Goal: Task Accomplishment & Management: Use online tool/utility

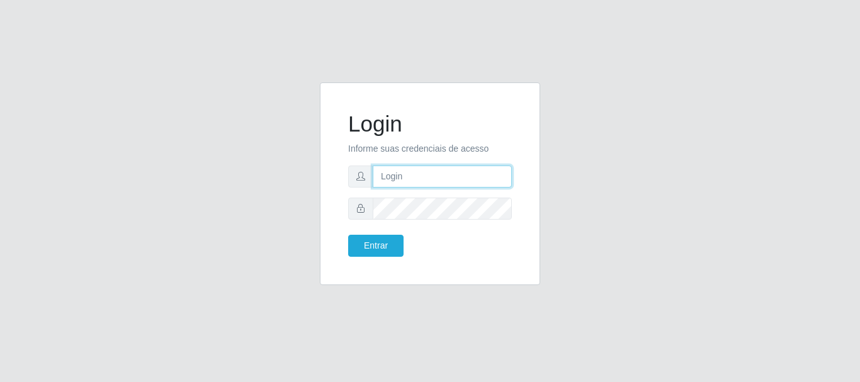
drag, startPoint x: 419, startPoint y: 174, endPoint x: 415, endPoint y: 168, distance: 7.3
click at [417, 174] on input "text" at bounding box center [442, 177] width 139 height 22
drag, startPoint x: 414, startPoint y: 178, endPoint x: 426, endPoint y: 166, distance: 16.5
click at [415, 174] on input "ritaiwof2B52" at bounding box center [442, 177] width 139 height 22
click at [435, 178] on input "ritaiwof@B52" at bounding box center [442, 177] width 139 height 22
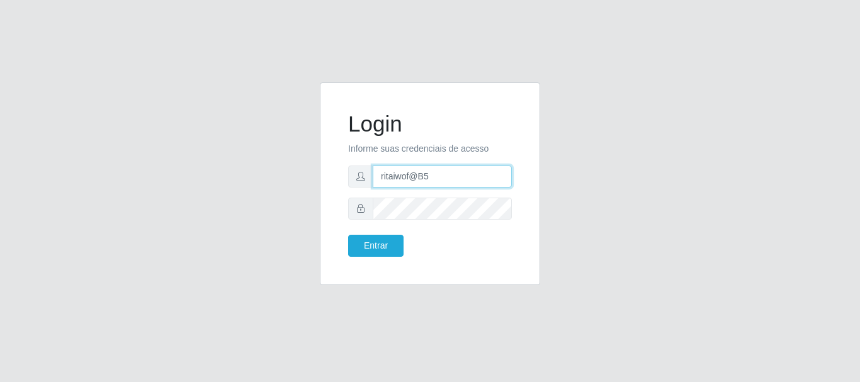
type input "ritaiwof@B5"
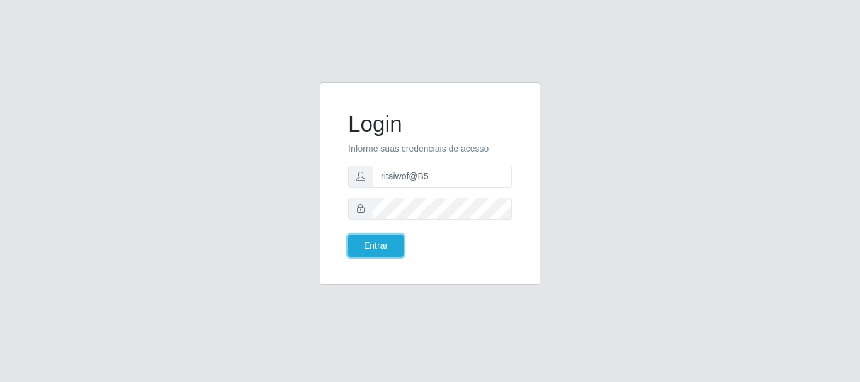
drag, startPoint x: 380, startPoint y: 244, endPoint x: 448, endPoint y: 190, distance: 86.5
click at [380, 244] on button "Entrar" at bounding box center [375, 246] width 55 height 22
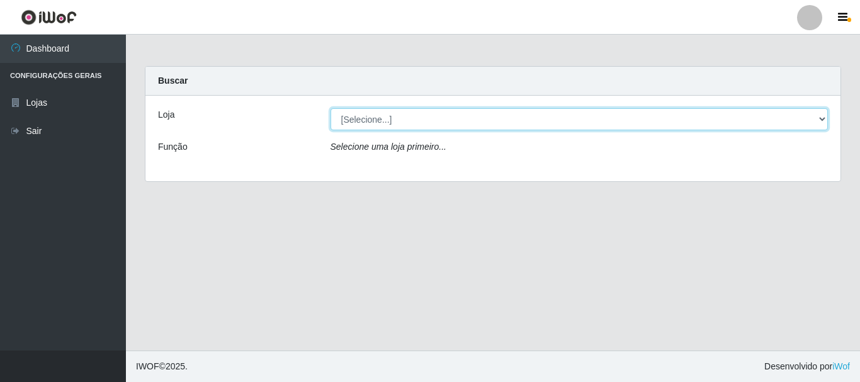
drag, startPoint x: 820, startPoint y: 118, endPoint x: 810, endPoint y: 130, distance: 16.0
click at [820, 118] on select "[Selecione...] Bemais Supermercados - B5 Anatólia" at bounding box center [579, 119] width 498 height 22
select select "405"
click at [330, 108] on select "[Selecione...] Bemais Supermercados - B5 Anatólia" at bounding box center [579, 119] width 498 height 22
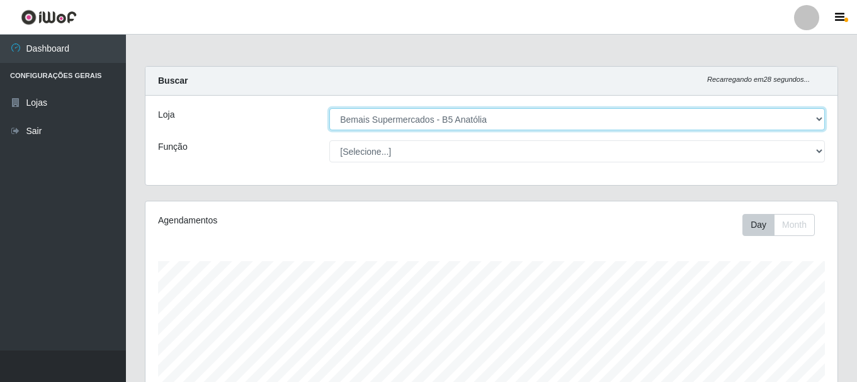
scroll to position [261, 692]
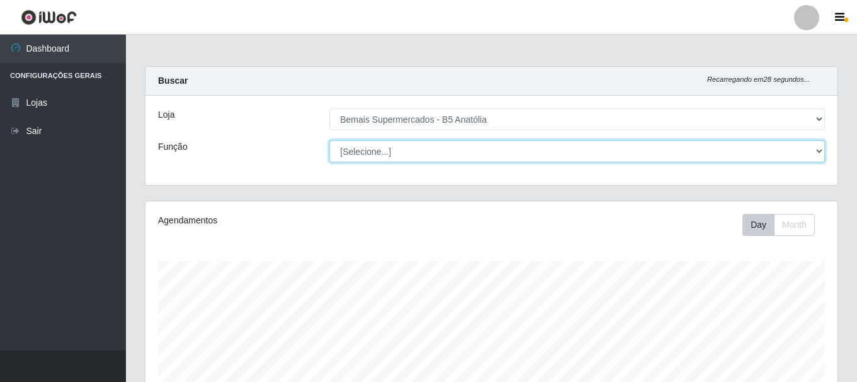
click at [822, 154] on select "[Selecione...] ASG ASG + ASG ++ Auxiliar de Estacionamento Auxiliar de Estacion…" at bounding box center [576, 151] width 495 height 22
select select "82"
click at [329, 140] on select "[Selecione...] ASG ASG + ASG ++ Auxiliar de Estacionamento Auxiliar de Estacion…" at bounding box center [576, 151] width 495 height 22
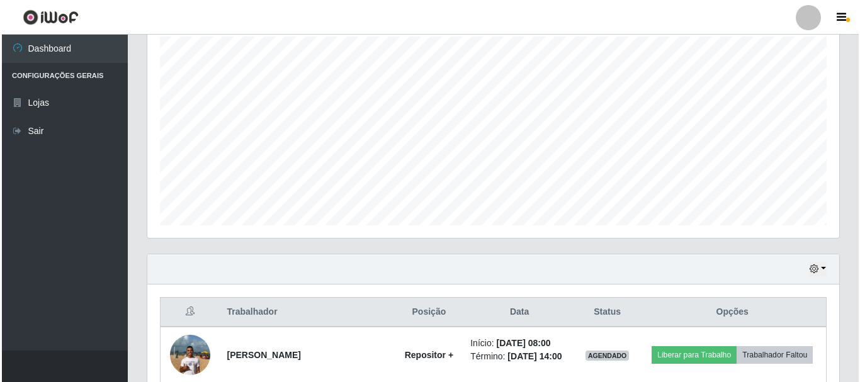
scroll to position [342, 0]
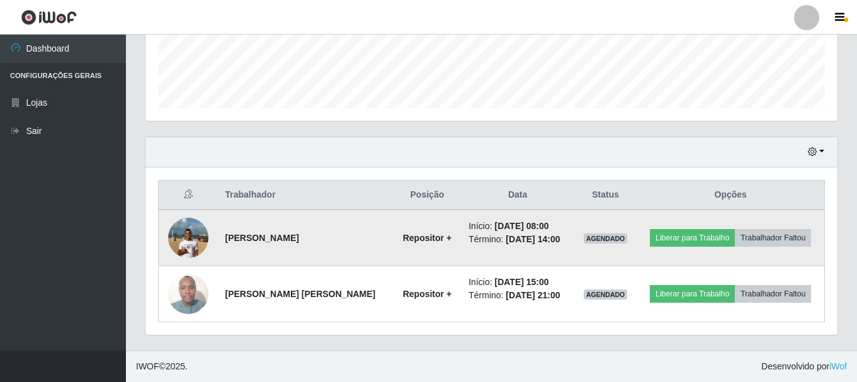
click at [193, 240] on img at bounding box center [188, 238] width 40 height 54
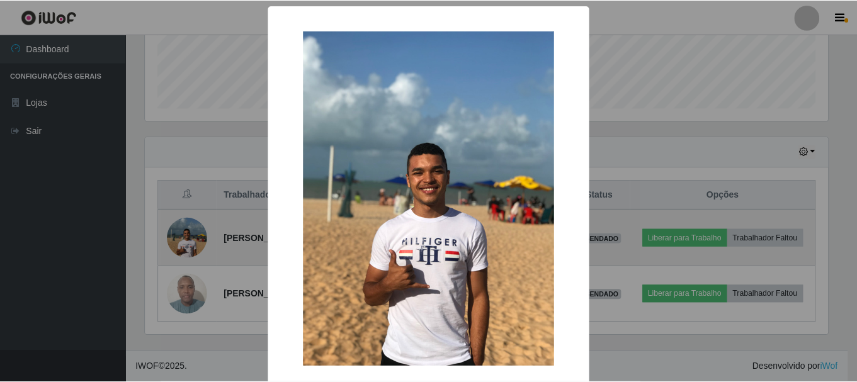
scroll to position [261, 686]
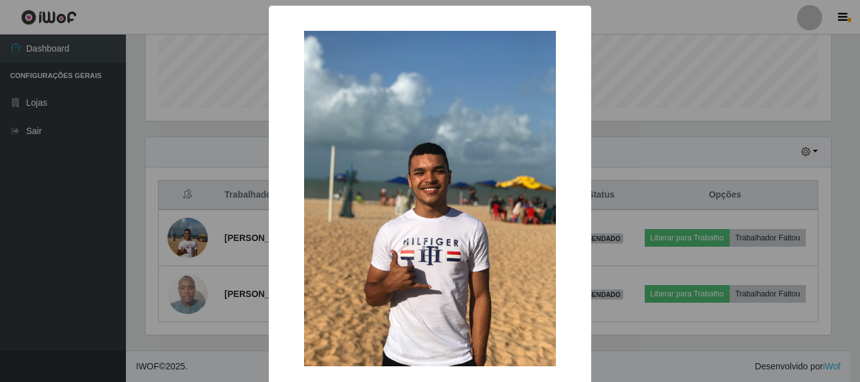
click at [669, 157] on div "× OK Cancel" at bounding box center [430, 191] width 860 height 382
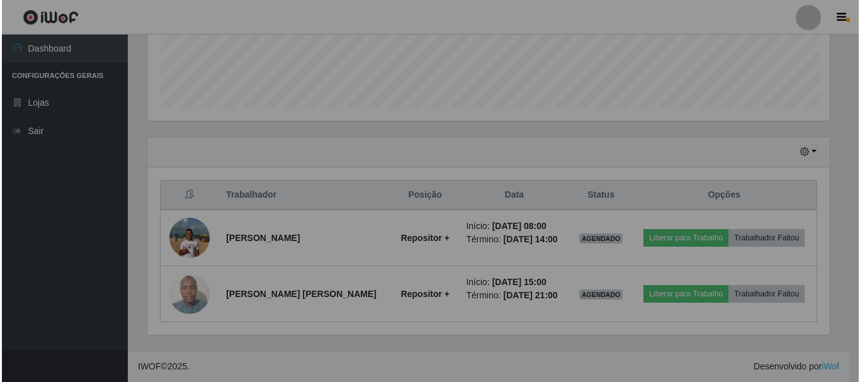
scroll to position [261, 692]
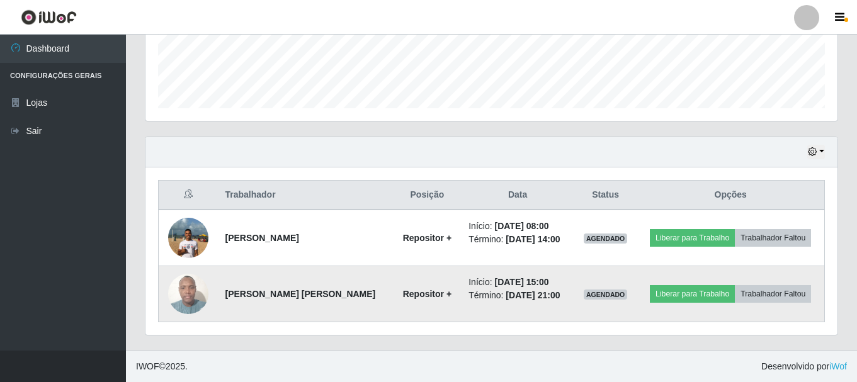
click at [187, 298] on img at bounding box center [188, 294] width 40 height 54
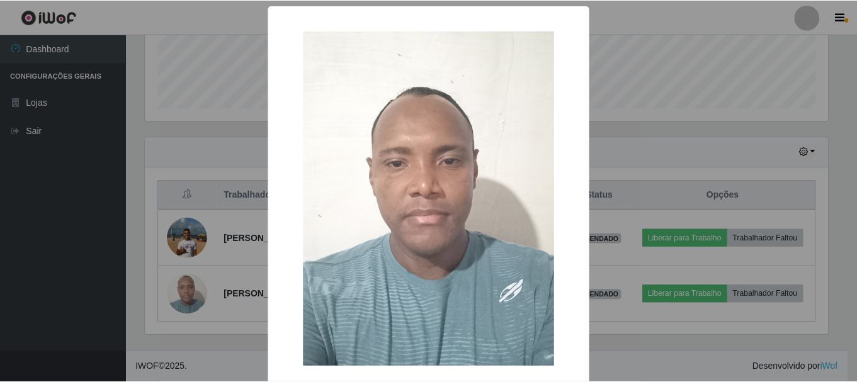
scroll to position [261, 686]
click at [651, 136] on div "× OK Cancel" at bounding box center [430, 191] width 860 height 382
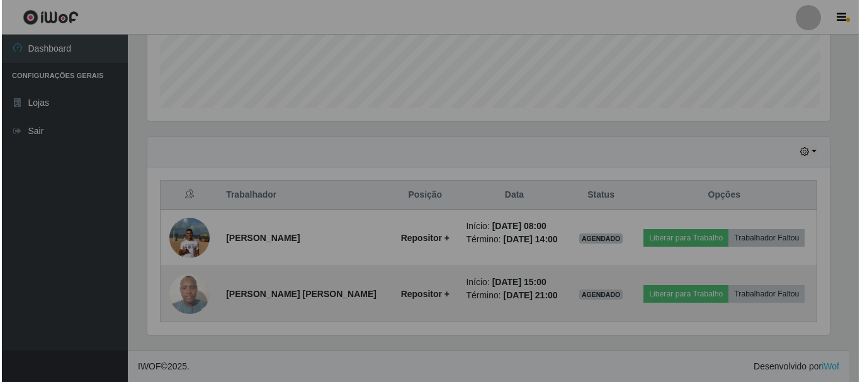
scroll to position [261, 692]
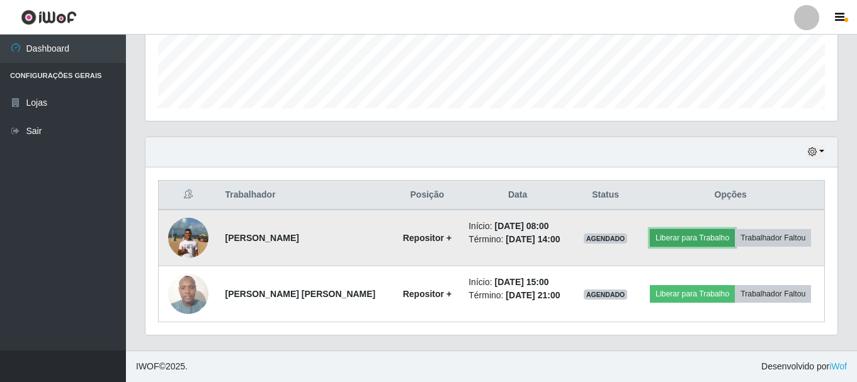
click at [680, 242] on button "Liberar para Trabalho" at bounding box center [692, 238] width 85 height 18
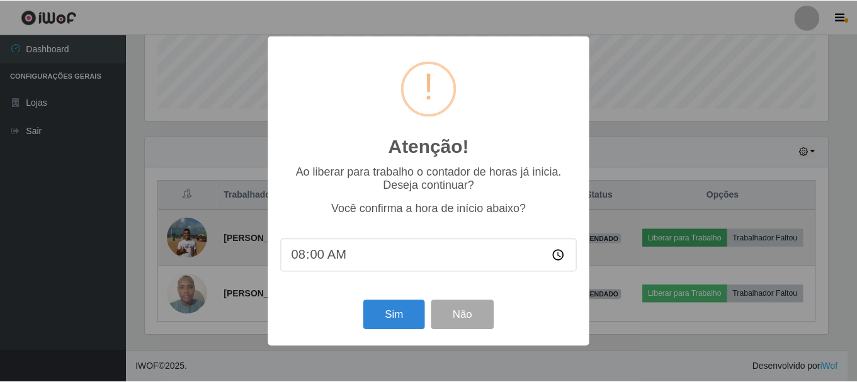
scroll to position [261, 686]
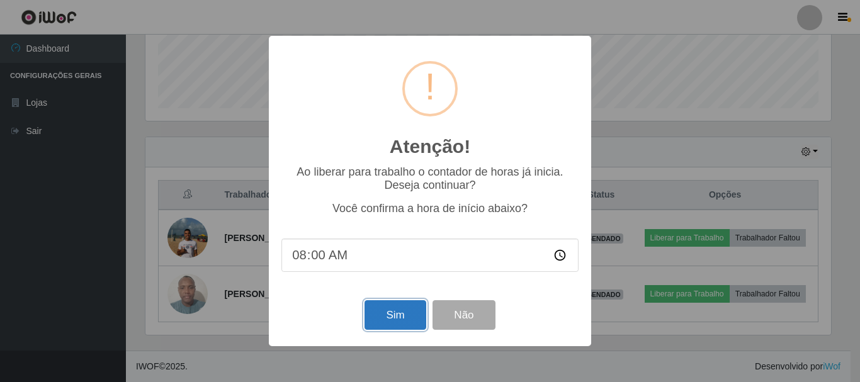
click at [392, 314] on button "Sim" at bounding box center [394, 315] width 61 height 30
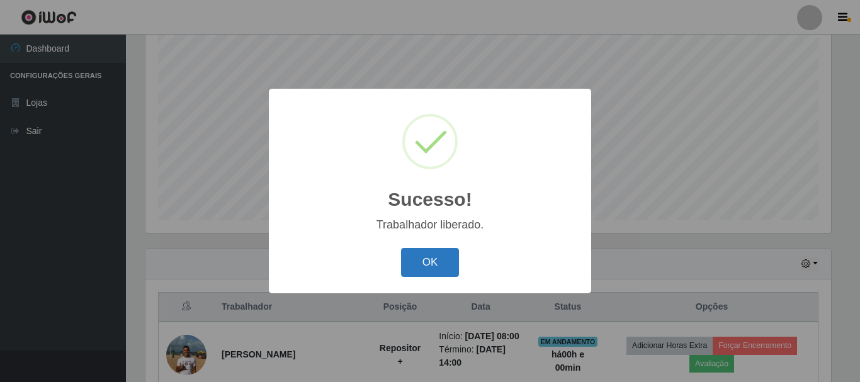
click at [440, 259] on button "OK" at bounding box center [430, 263] width 59 height 30
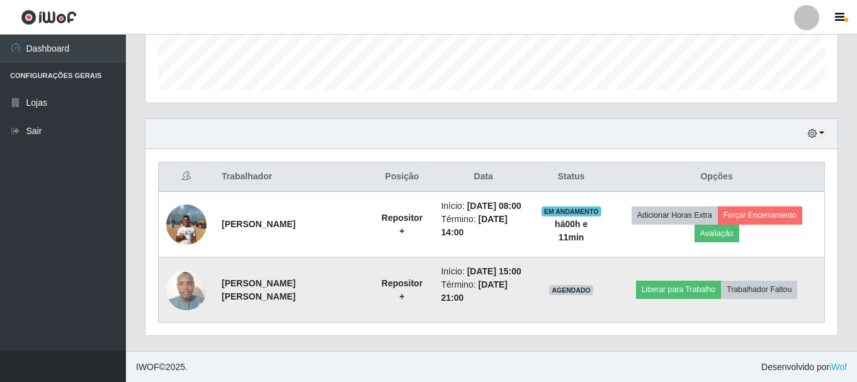
scroll to position [361, 0]
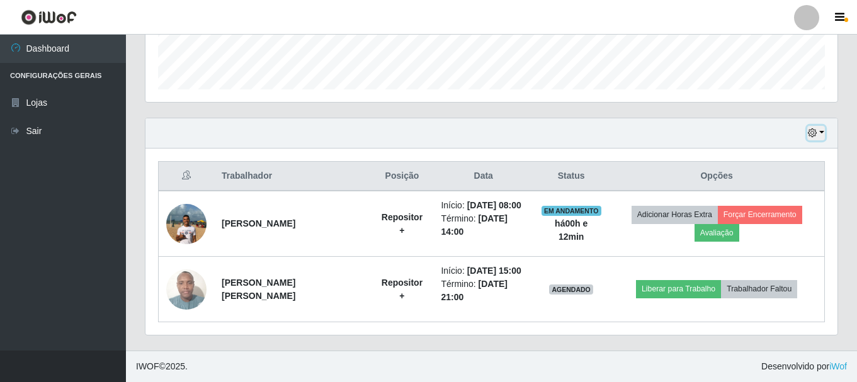
click at [815, 135] on icon "button" at bounding box center [812, 132] width 9 height 9
